Goal: Check status: Check status

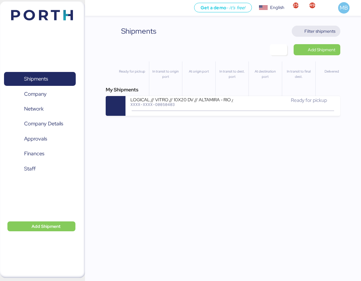
click at [328, 31] on span "Filter shipments" at bounding box center [319, 30] width 31 height 7
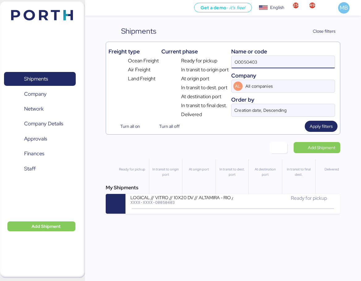
drag, startPoint x: 266, startPoint y: 64, endPoint x: 202, endPoint y: 62, distance: 64.0
click at [202, 62] on div "Freight type Ocean Freight Air Freight Land Freight Current phase Ready for pic…" at bounding box center [222, 81] width 229 height 74
paste input "O0051963"
type input "O0051963"
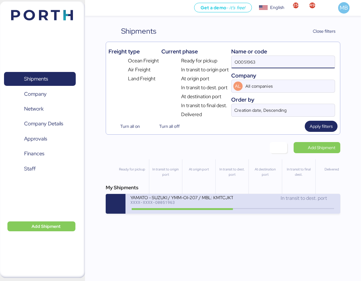
click at [249, 205] on div "In transit to dest. port" at bounding box center [284, 201] width 103 height 13
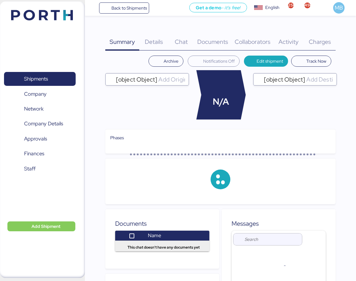
click at [326, 43] on span "Charges" at bounding box center [320, 42] width 22 height 8
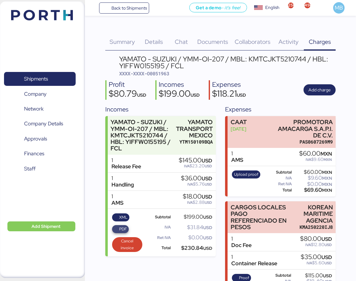
click at [117, 228] on span "PDF" at bounding box center [120, 229] width 13 height 7
click at [121, 217] on span "XML" at bounding box center [123, 217] width 8 height 7
click at [51, 81] on span "Shipments" at bounding box center [39, 78] width 66 height 9
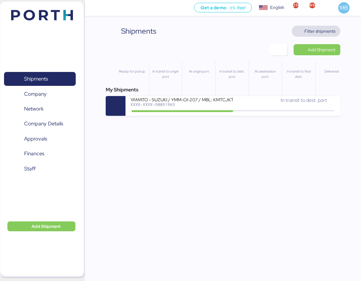
click at [324, 31] on span "Filter shipments" at bounding box center [319, 30] width 31 height 7
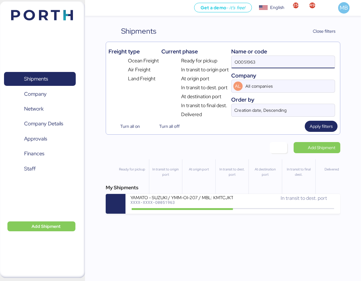
drag, startPoint x: 286, startPoint y: 65, endPoint x: 192, endPoint y: 61, distance: 93.7
click at [192, 61] on div "Freight type Ocean Freight Air Freight Land Freight Current phase Ready for pic…" at bounding box center [222, 81] width 229 height 74
paste input "O0052059"
type input "O0052059"
click at [219, 204] on div "XXXX-XXXX-O0052059" at bounding box center [181, 202] width 103 height 4
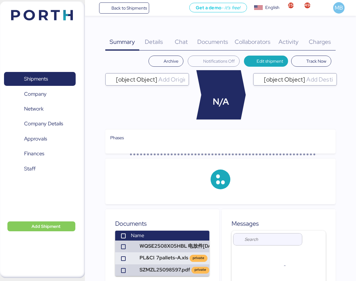
click at [218, 37] on div "Documents 0" at bounding box center [213, 38] width 38 height 25
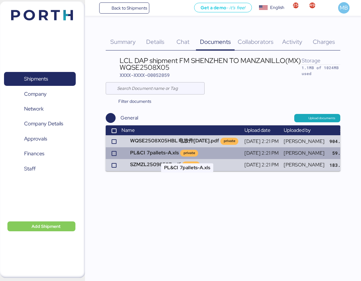
click at [176, 152] on td "PL&CI 7pallets-A.xls private" at bounding box center [180, 153] width 123 height 12
